Goal: Task Accomplishment & Management: Use online tool/utility

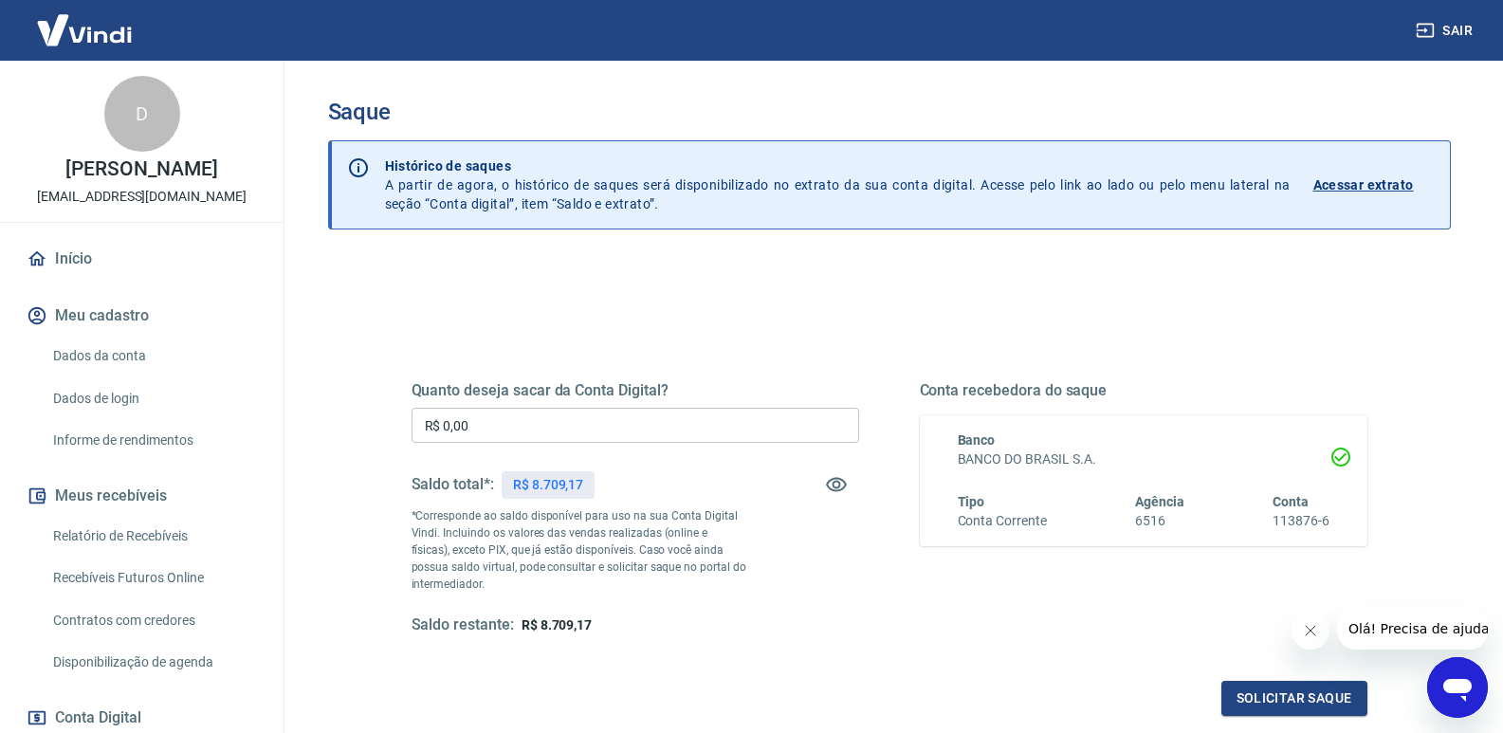
click at [541, 430] on input "R$ 0,00" at bounding box center [636, 425] width 448 height 35
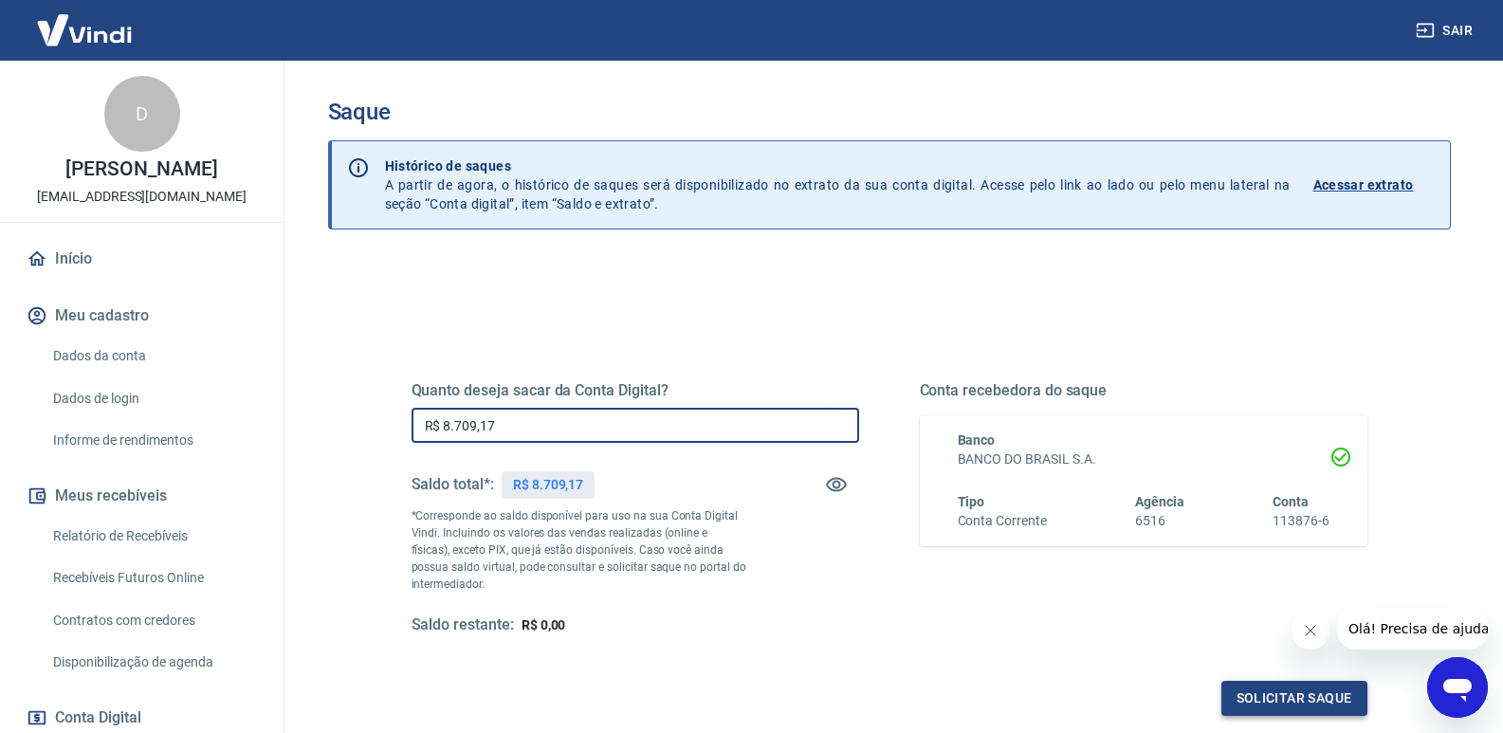
type input "R$ 8.709,17"
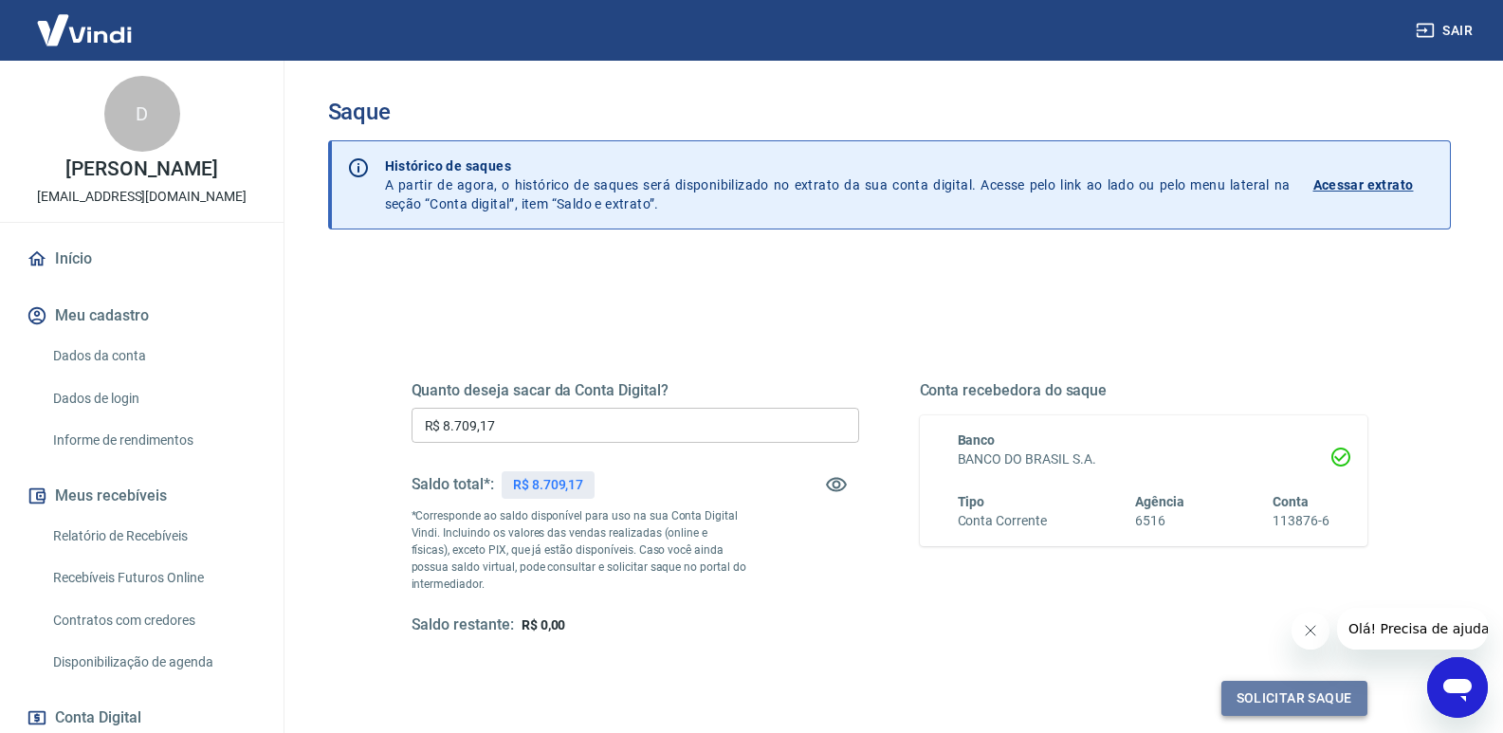
click at [1302, 700] on button "Solicitar saque" at bounding box center [1295, 698] width 146 height 35
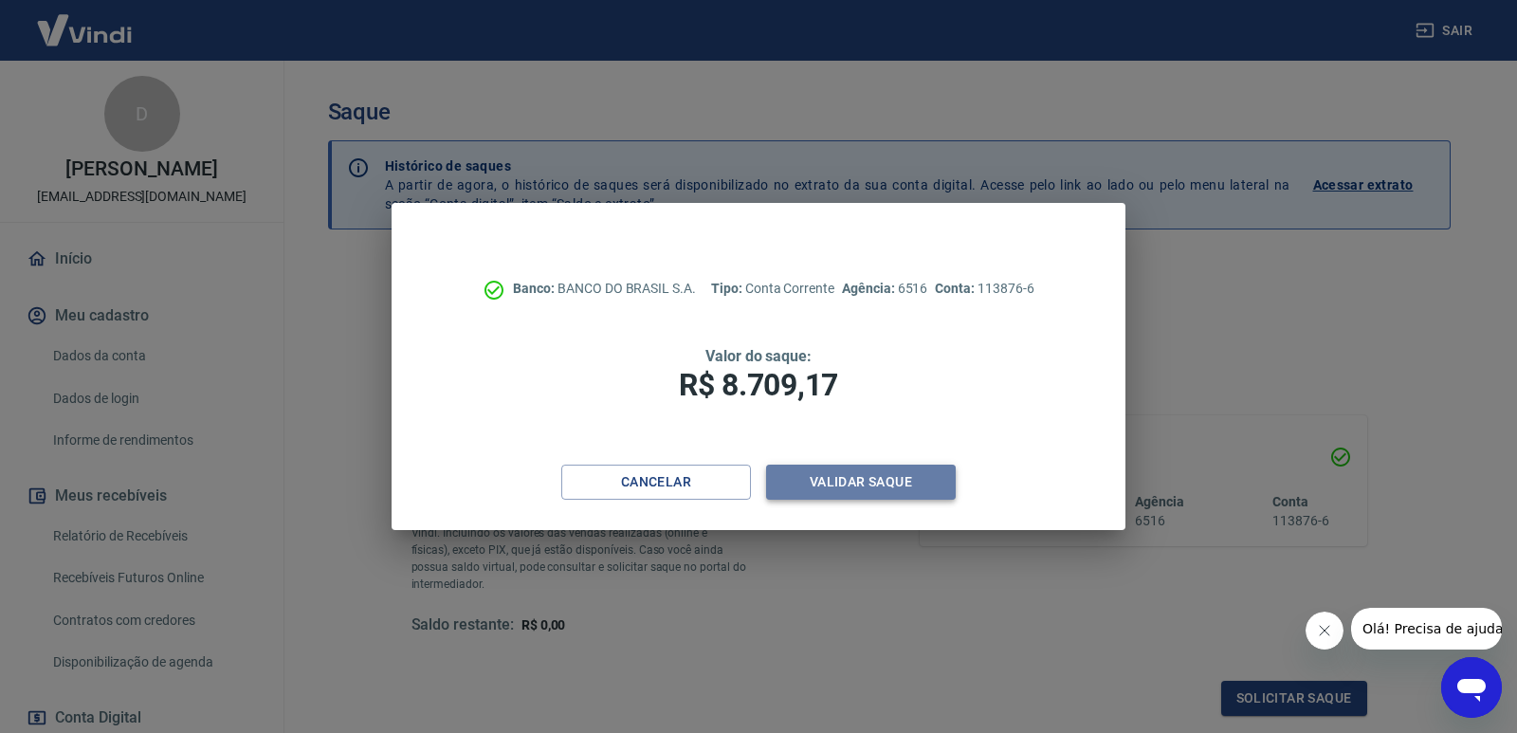
click at [906, 484] on button "Validar saque" at bounding box center [861, 482] width 190 height 35
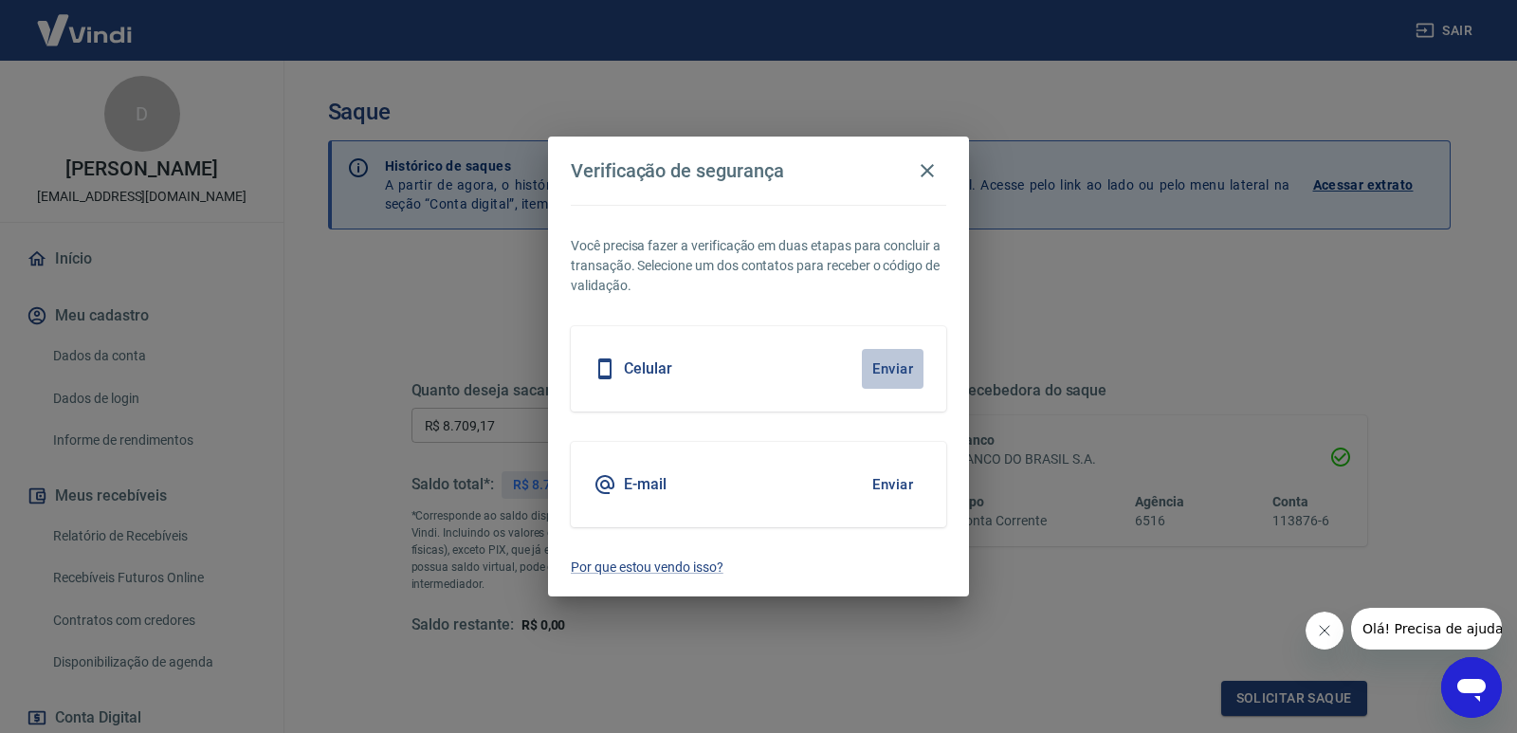
click at [905, 365] on button "Enviar" at bounding box center [893, 369] width 62 height 40
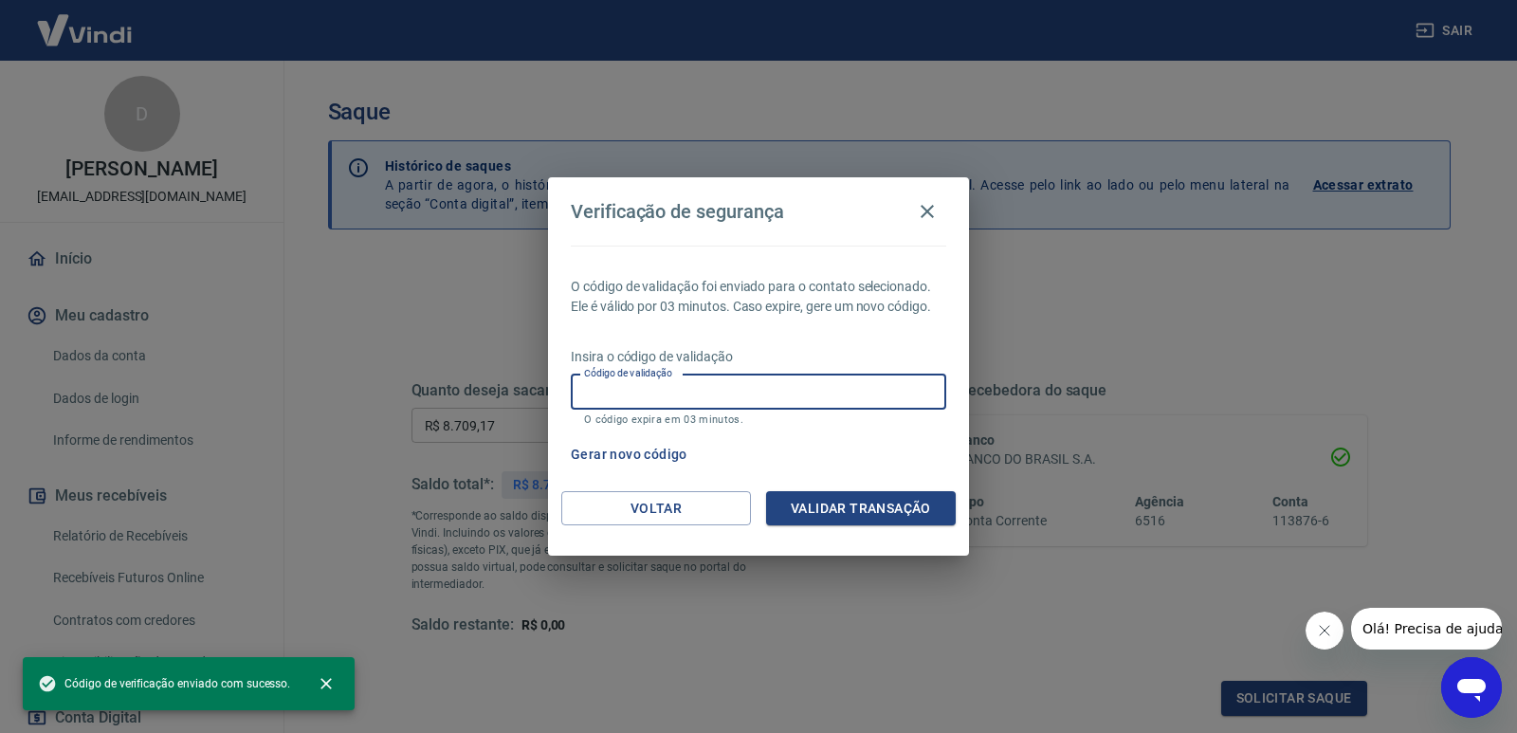
click at [656, 397] on input "Código de validação" at bounding box center [759, 392] width 376 height 35
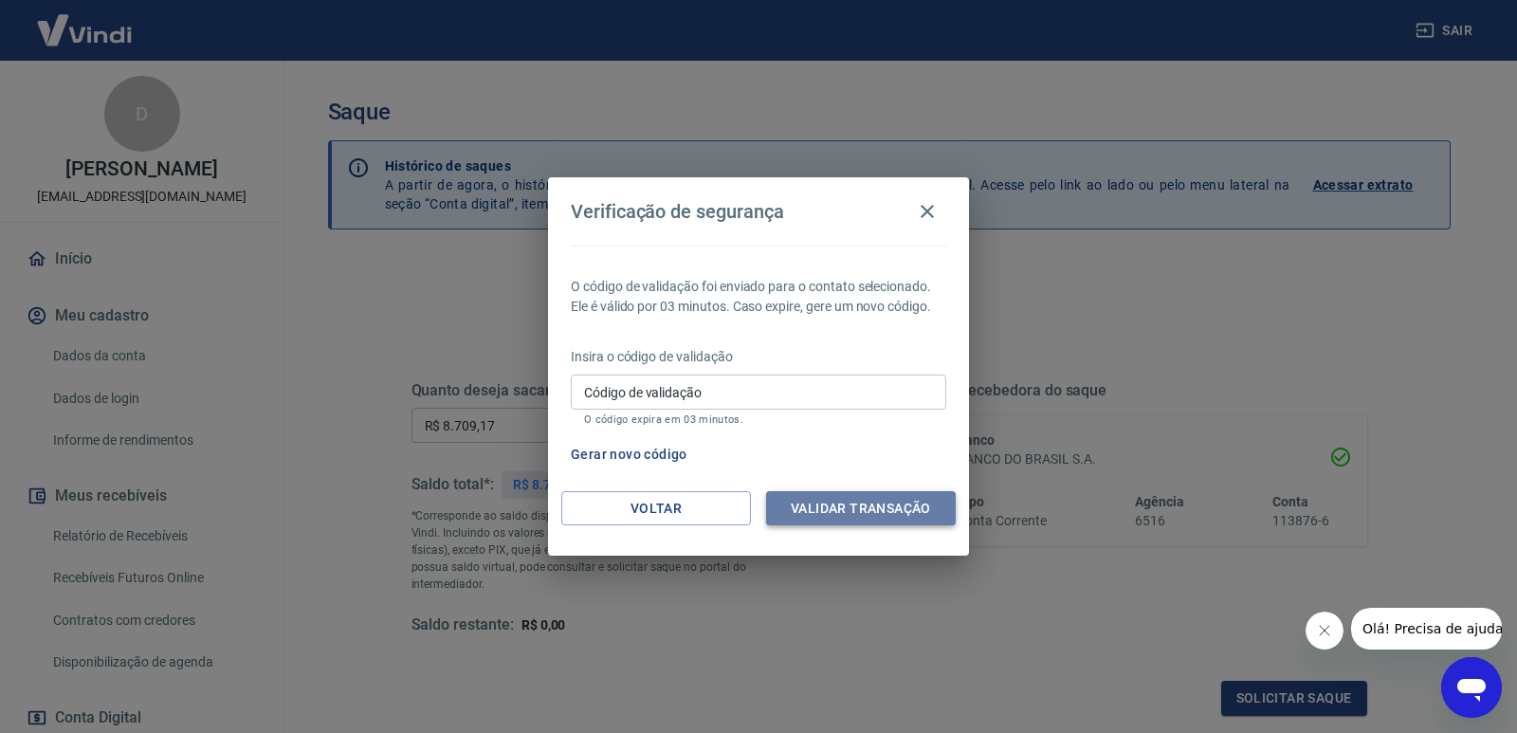
click at [864, 510] on button "Validar transação" at bounding box center [861, 508] width 190 height 35
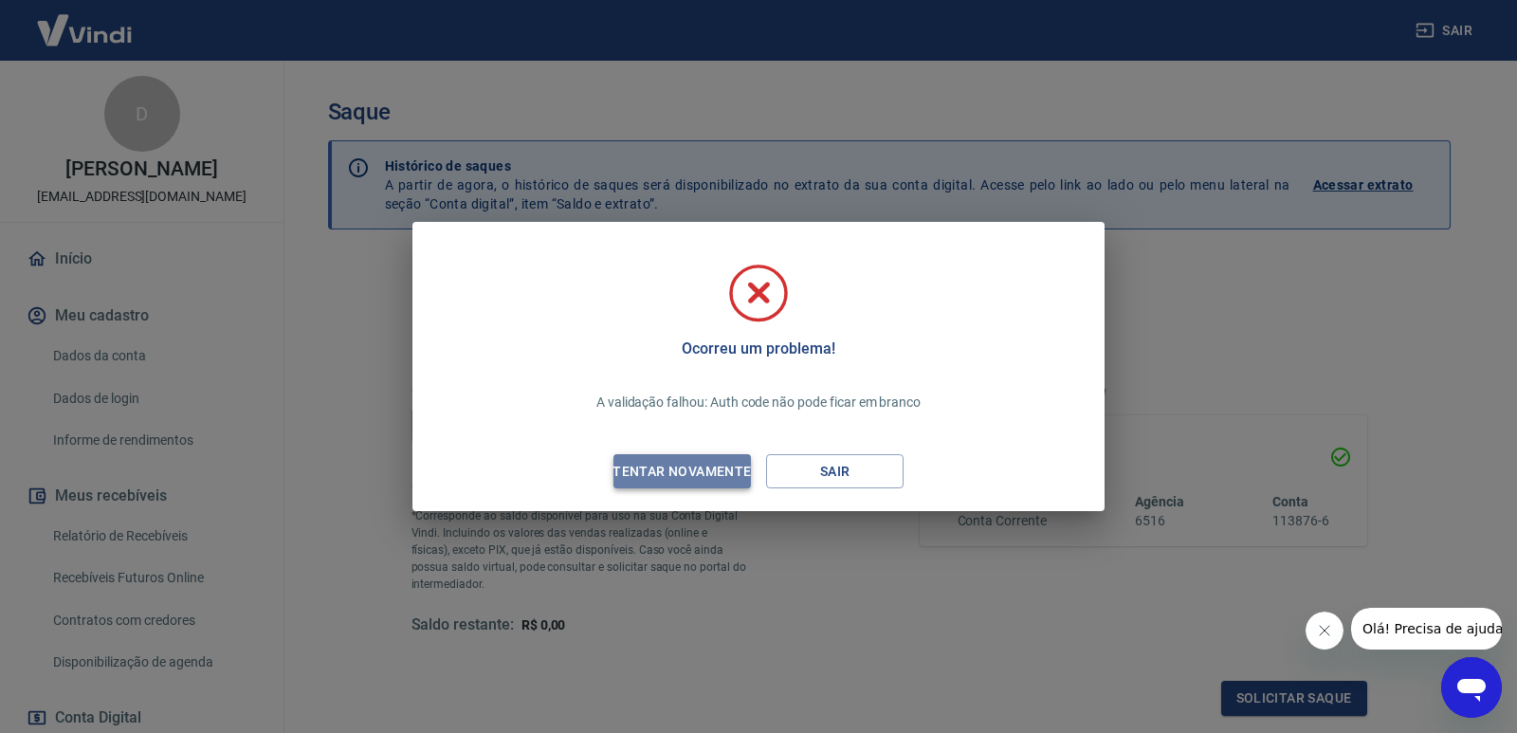
click at [700, 465] on div "Tentar novamente" at bounding box center [682, 472] width 184 height 24
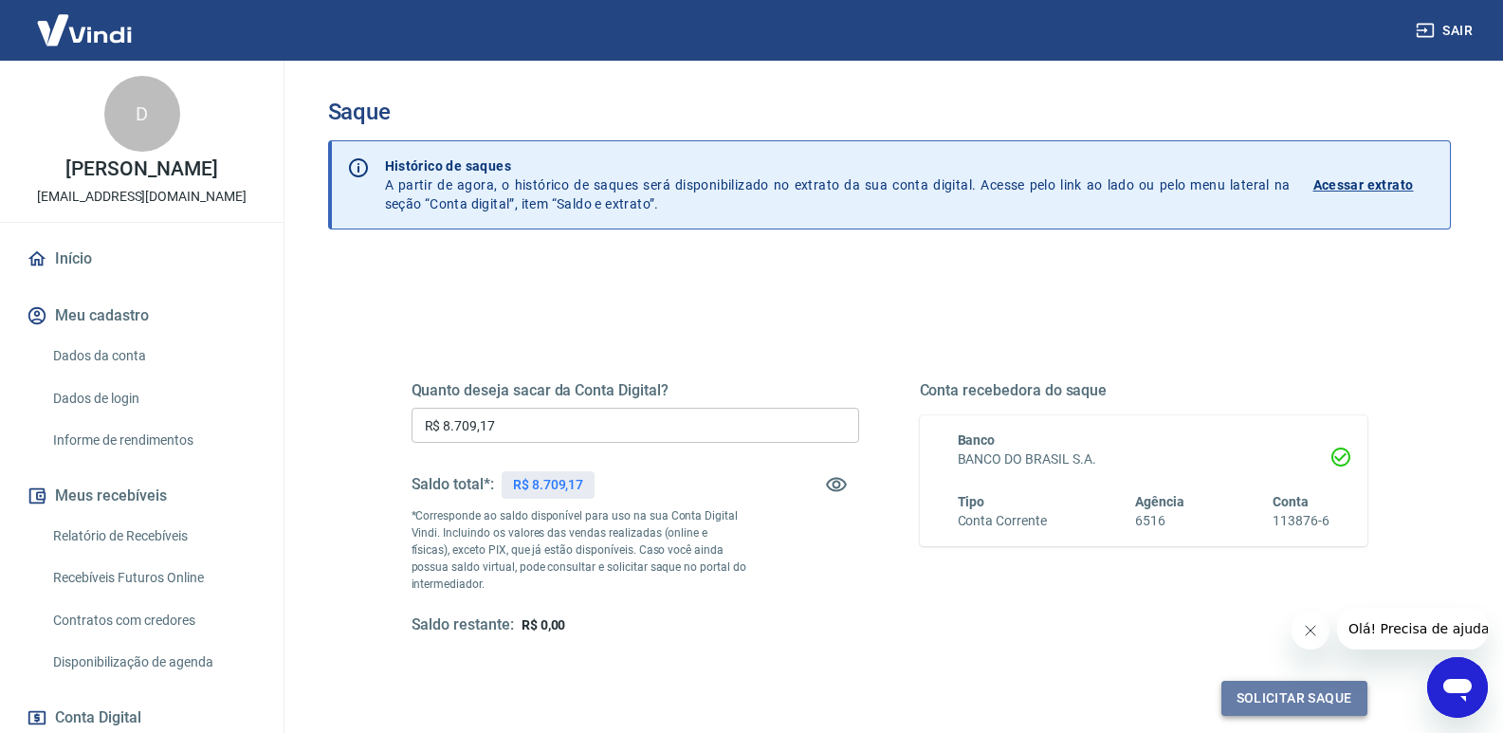
click at [1286, 699] on button "Solicitar saque" at bounding box center [1295, 698] width 146 height 35
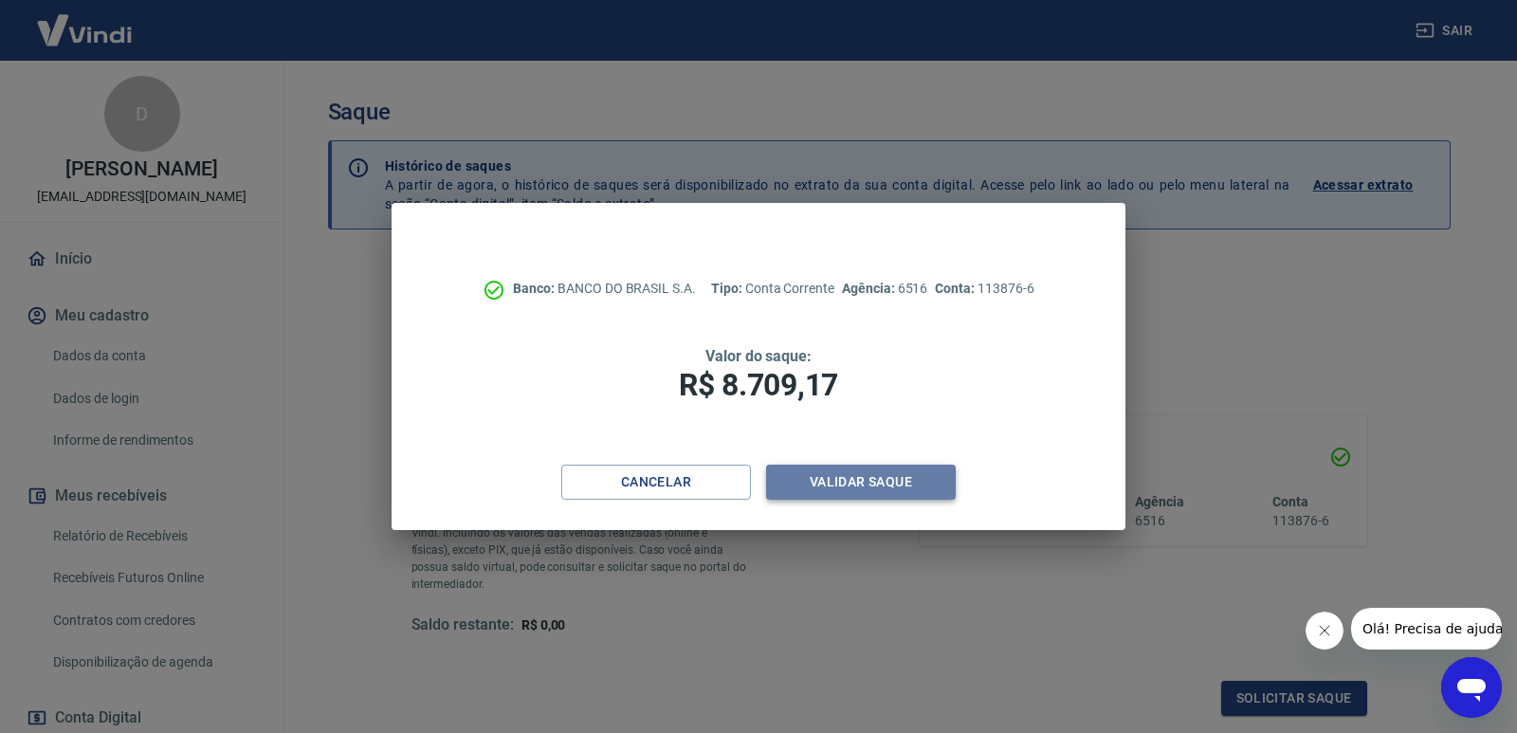
click at [829, 486] on button "Validar saque" at bounding box center [861, 482] width 190 height 35
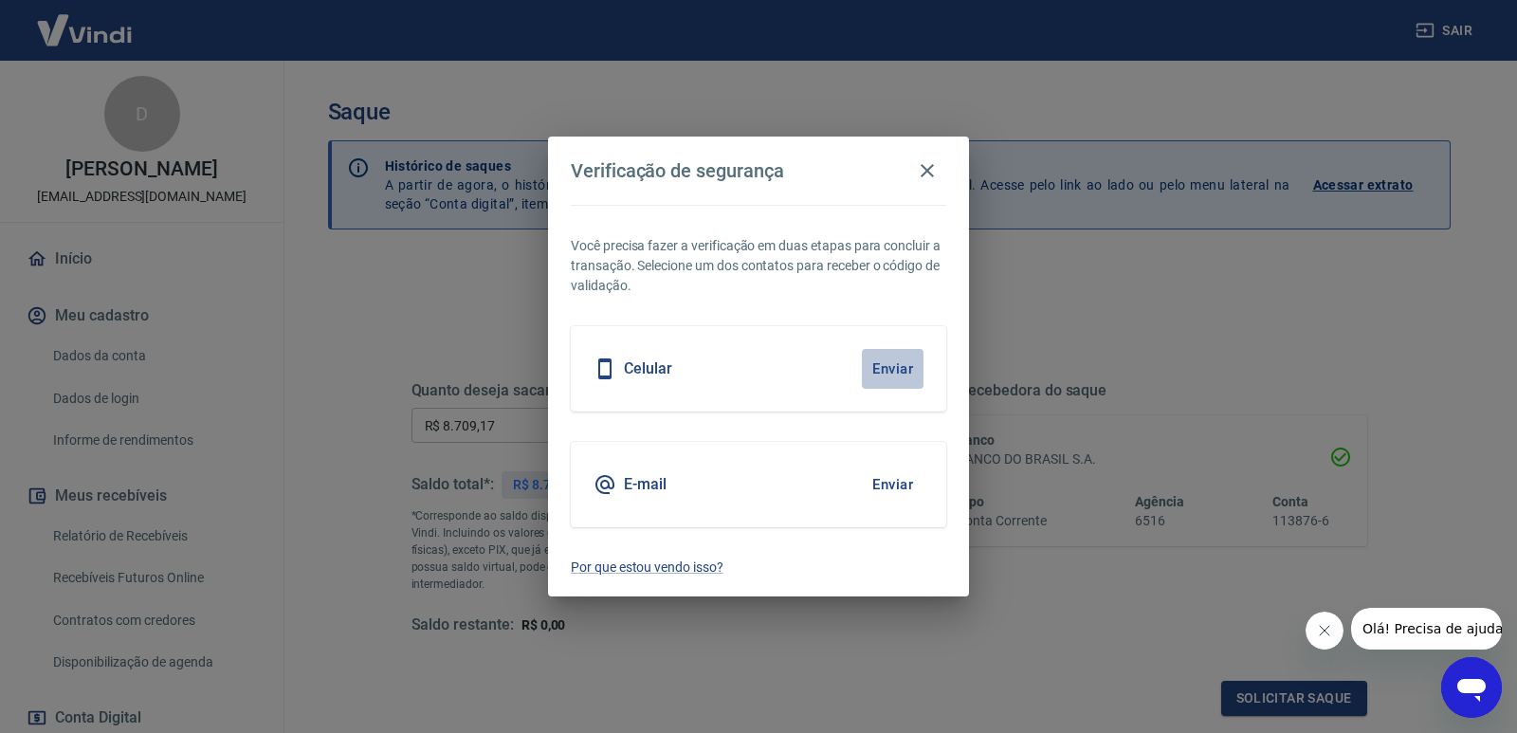
click at [885, 374] on button "Enviar" at bounding box center [893, 369] width 62 height 40
